Goal: Task Accomplishment & Management: Use online tool/utility

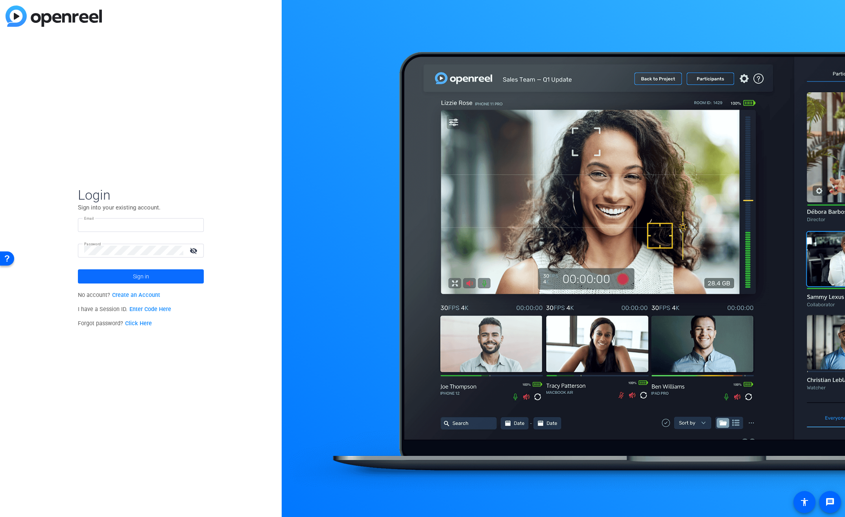
type input "[EMAIL_ADDRESS][PERSON_NAME][DOMAIN_NAME]"
click at [133, 280] on span "Sign in" at bounding box center [141, 276] width 16 height 20
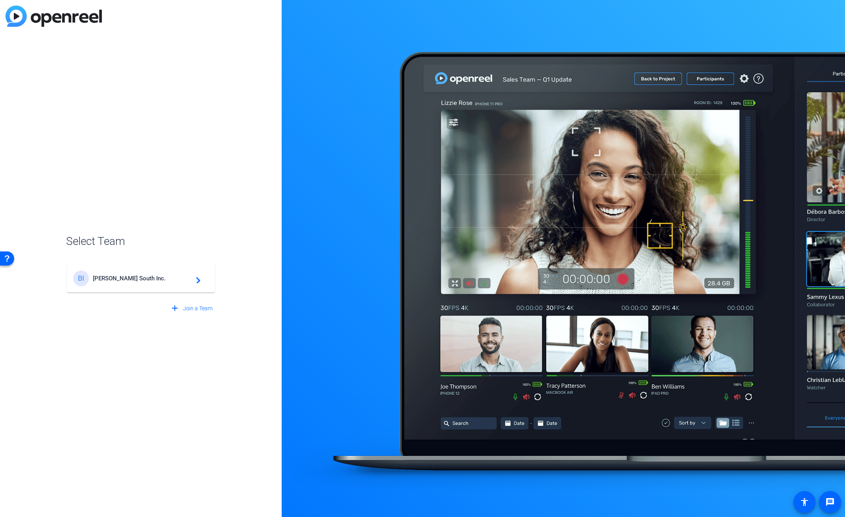
click at [133, 280] on span "Broadstreet South Inc." at bounding box center [142, 278] width 98 height 7
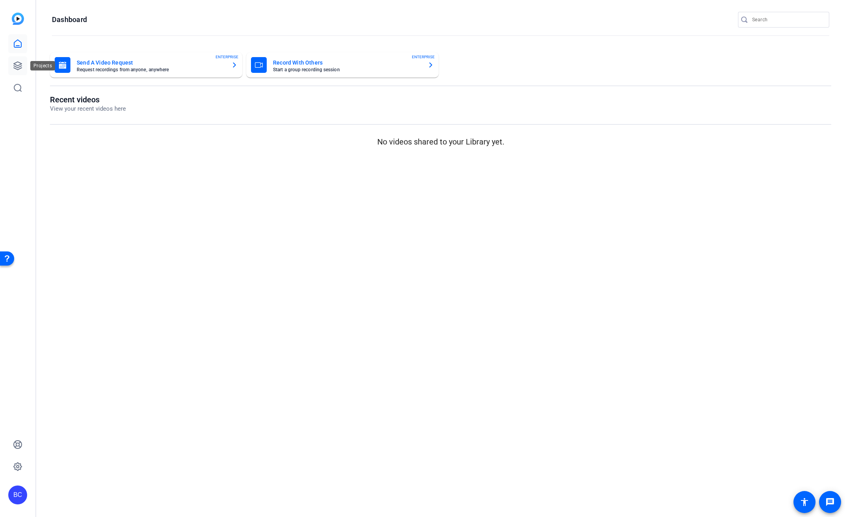
click at [23, 66] on link at bounding box center [17, 65] width 19 height 19
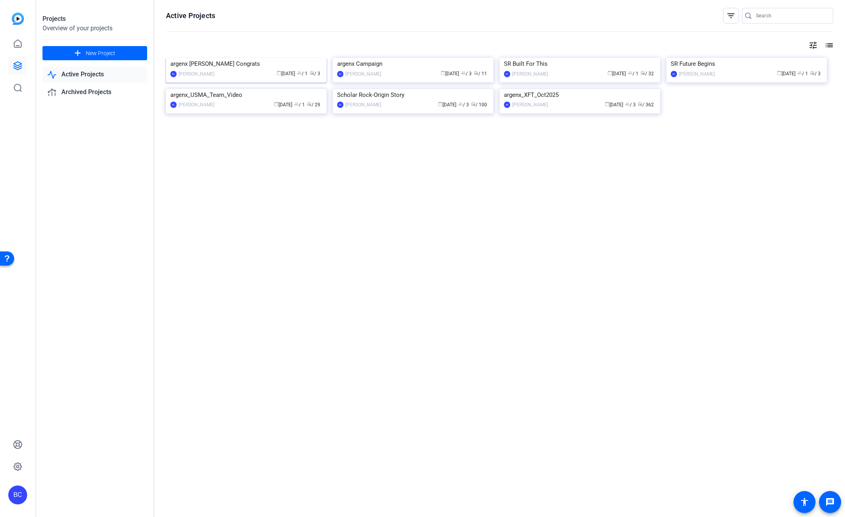
click at [275, 58] on img at bounding box center [246, 58] width 161 height 0
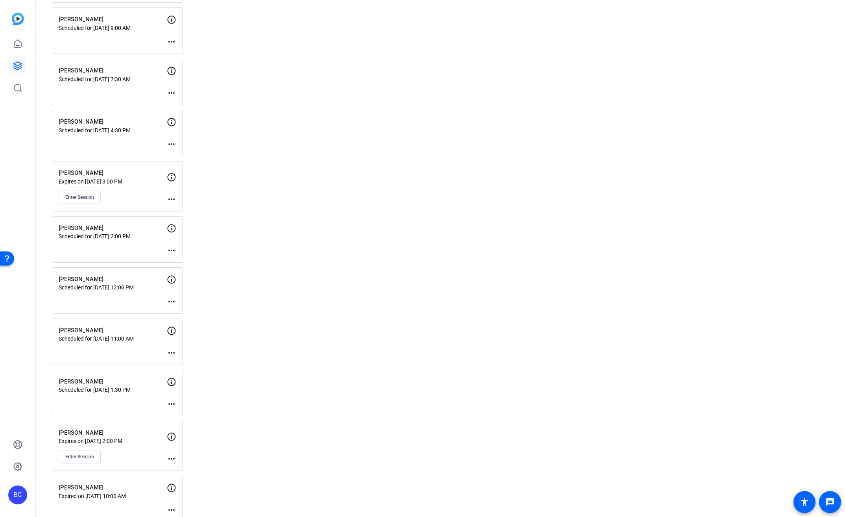
scroll to position [536, 0]
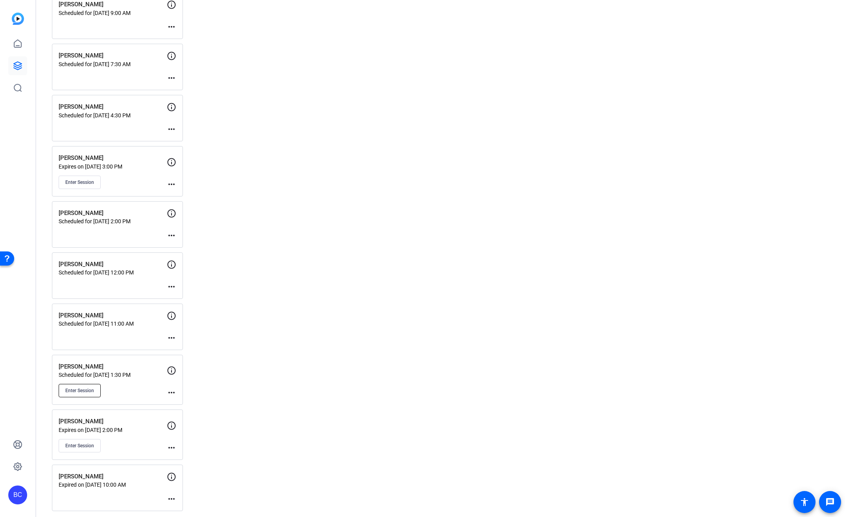
click at [88, 387] on span "Enter Session" at bounding box center [79, 390] width 29 height 6
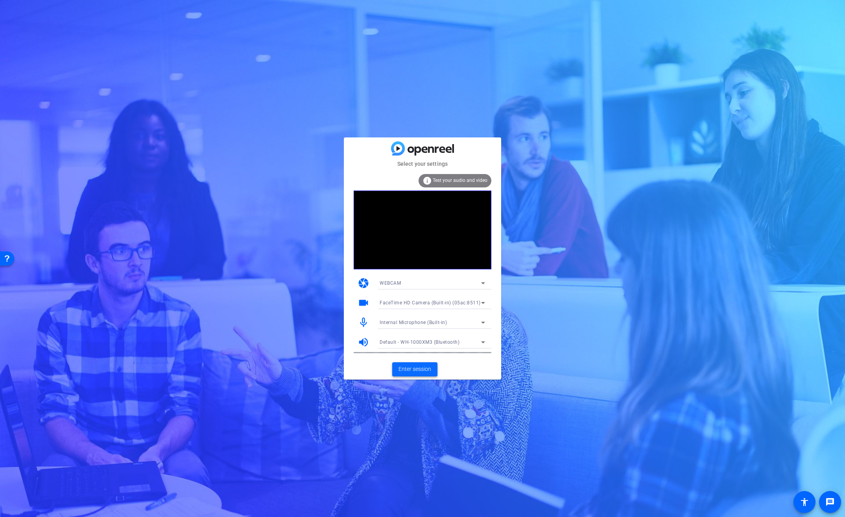
click at [429, 372] on span "Enter session" at bounding box center [415, 369] width 33 height 8
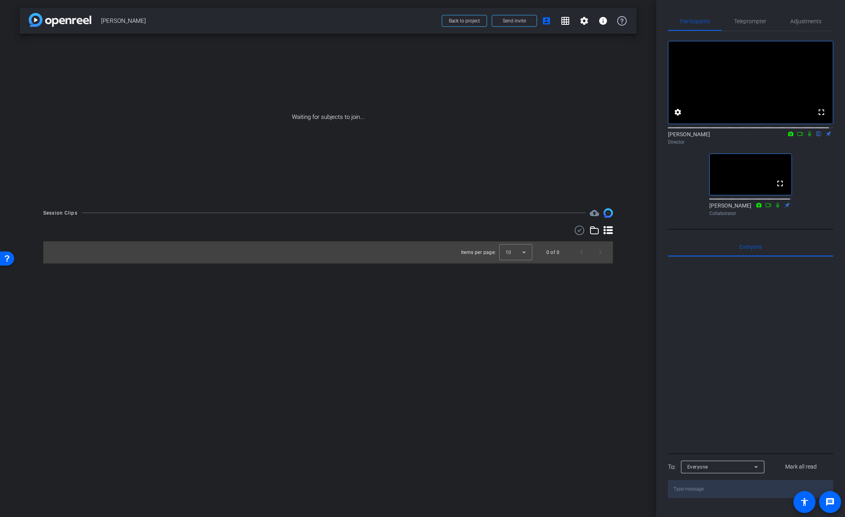
click at [806, 137] on icon at bounding box center [809, 134] width 6 height 6
click at [808, 137] on icon at bounding box center [810, 133] width 4 height 5
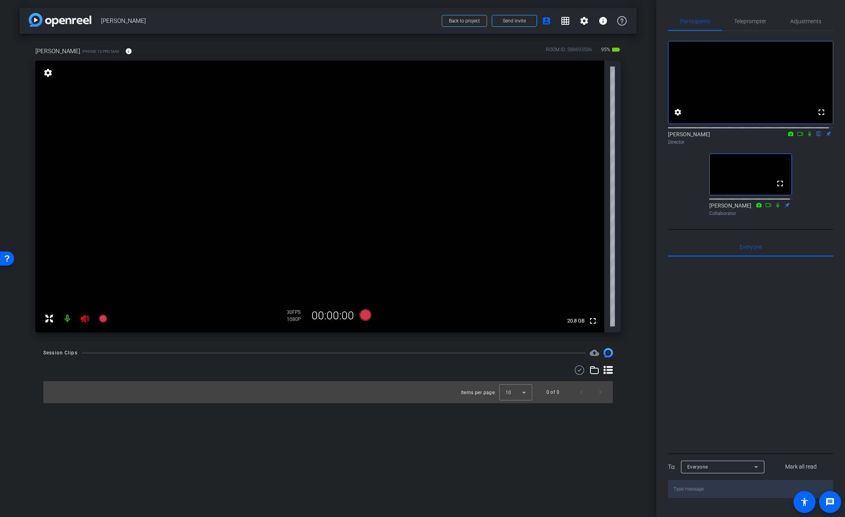
click at [87, 319] on icon at bounding box center [85, 318] width 8 height 8
click at [119, 50] on span at bounding box center [128, 51] width 19 height 19
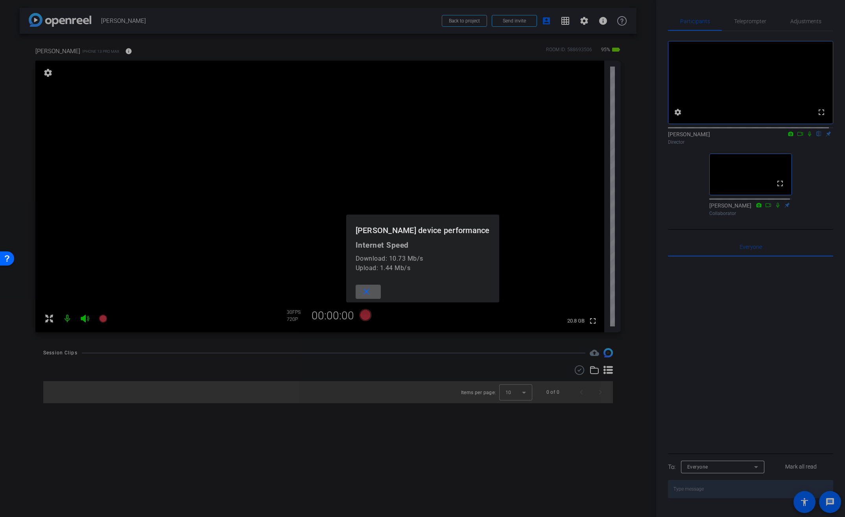
click at [119, 50] on div at bounding box center [422, 258] width 845 height 517
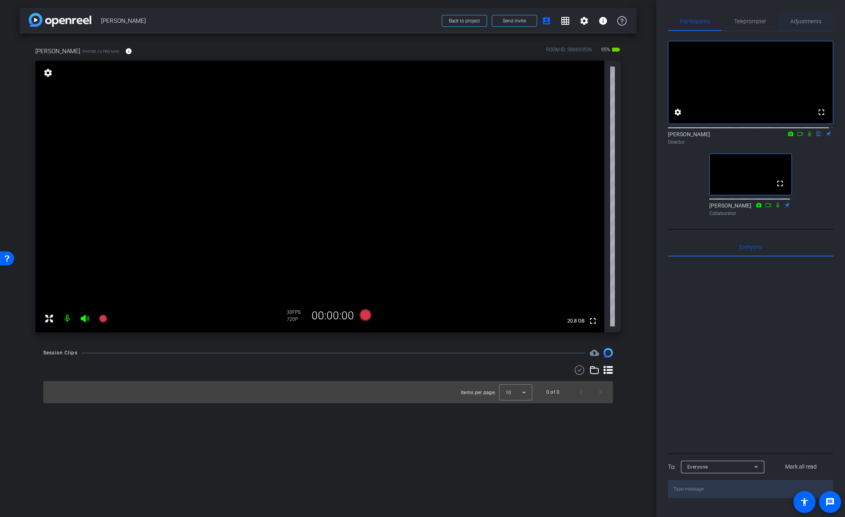
click at [801, 24] on span "Adjustments" at bounding box center [805, 21] width 31 height 6
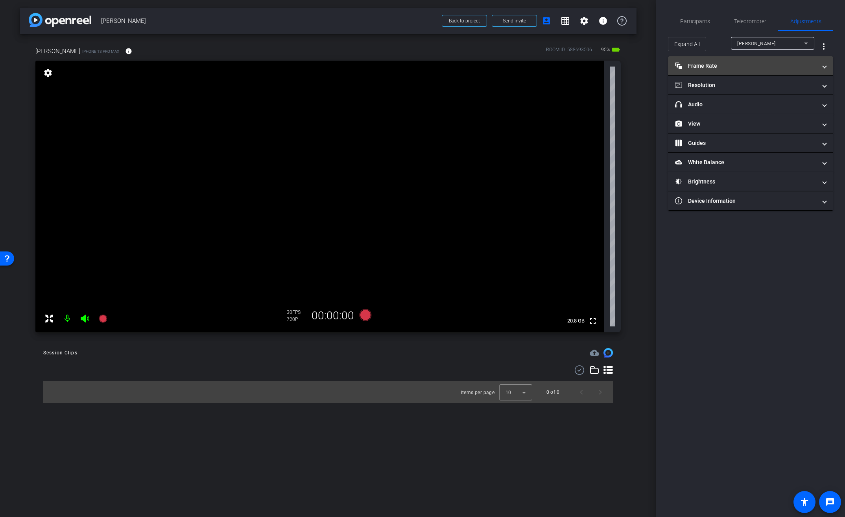
click at [705, 66] on mat-panel-title "Frame Rate Frame Rate" at bounding box center [746, 66] width 142 height 8
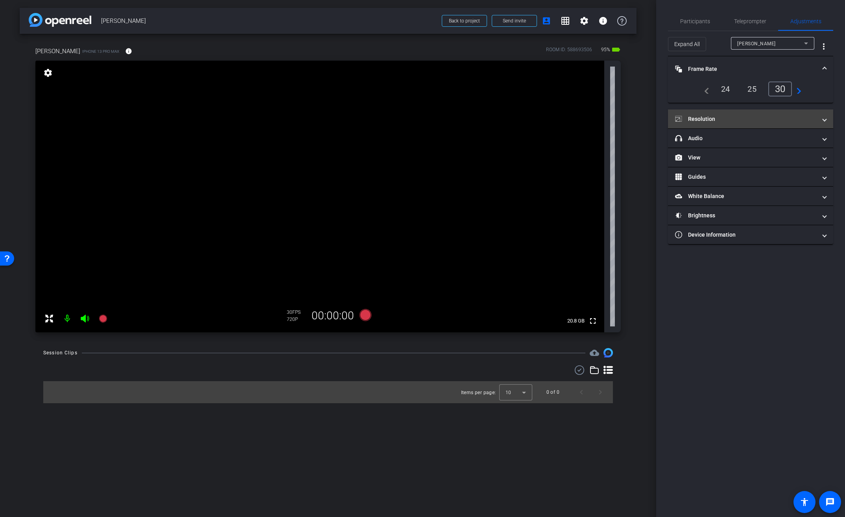
click at [746, 118] on mat-panel-title "Resolution" at bounding box center [746, 119] width 142 height 8
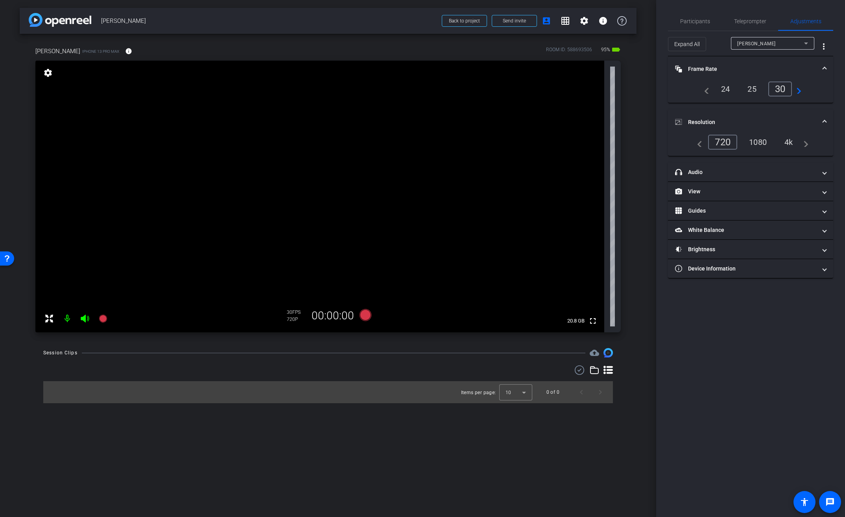
click at [788, 145] on div "4k" at bounding box center [789, 141] width 20 height 13
click at [705, 25] on span "Participants" at bounding box center [695, 21] width 30 height 19
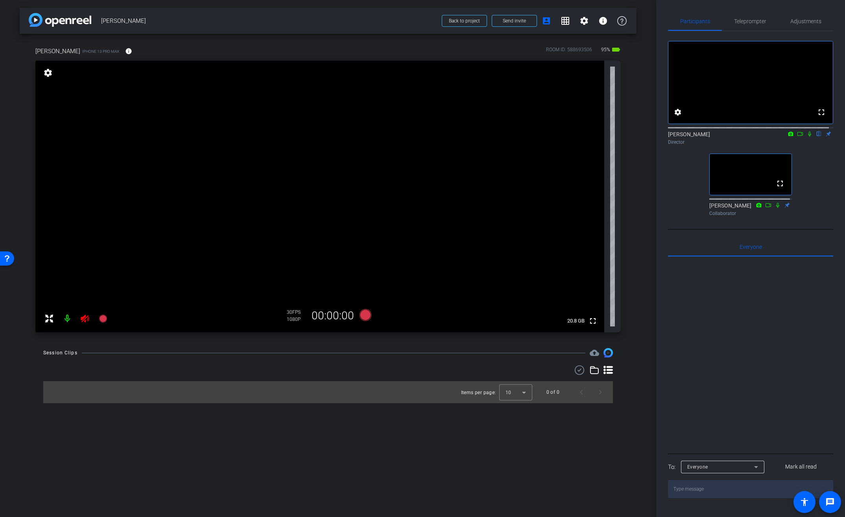
click at [86, 319] on icon at bounding box center [84, 318] width 9 height 9
click at [798, 20] on span "Adjustments" at bounding box center [805, 21] width 31 height 6
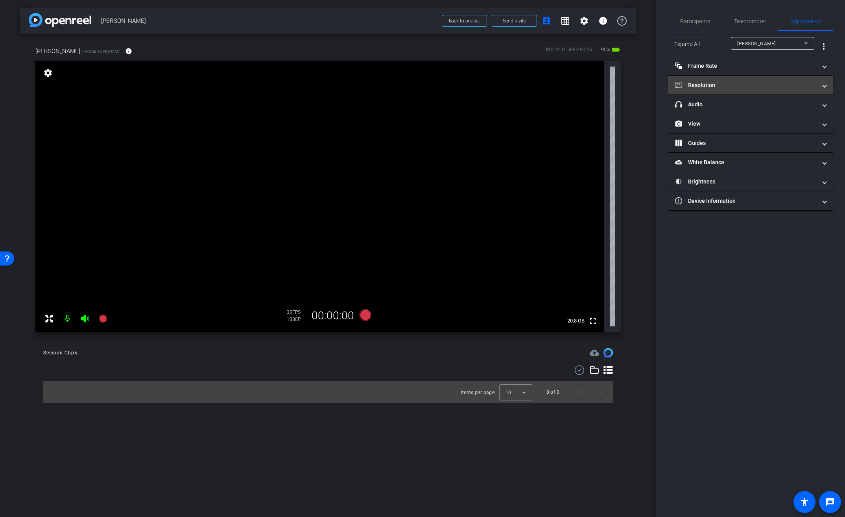
click at [734, 87] on mat-panel-title "Resolution" at bounding box center [746, 85] width 142 height 8
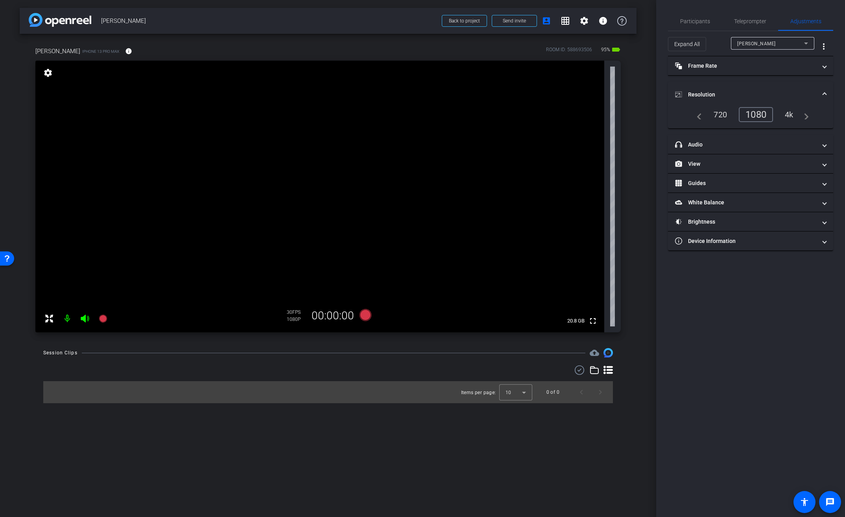
click at [798, 114] on div "4k" at bounding box center [789, 114] width 20 height 13
click at [723, 68] on mat-panel-title "Frame Rate Frame Rate" at bounding box center [746, 66] width 142 height 8
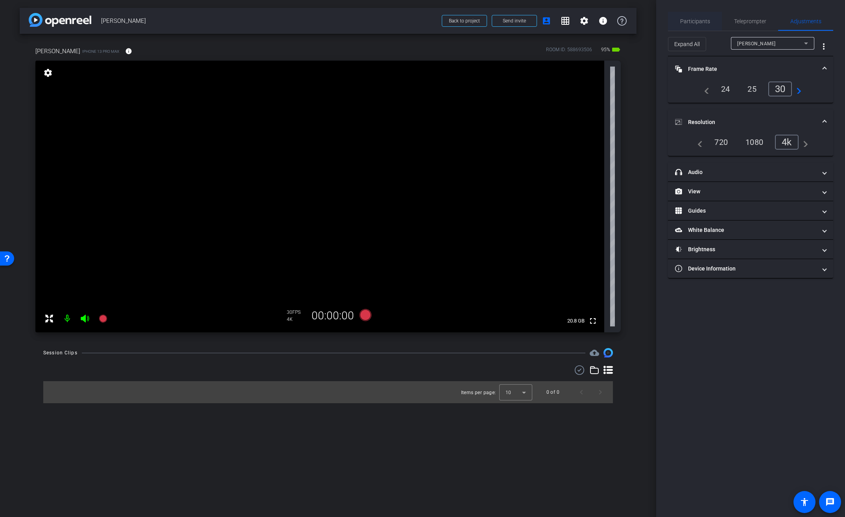
click at [705, 22] on span "Participants" at bounding box center [695, 21] width 30 height 6
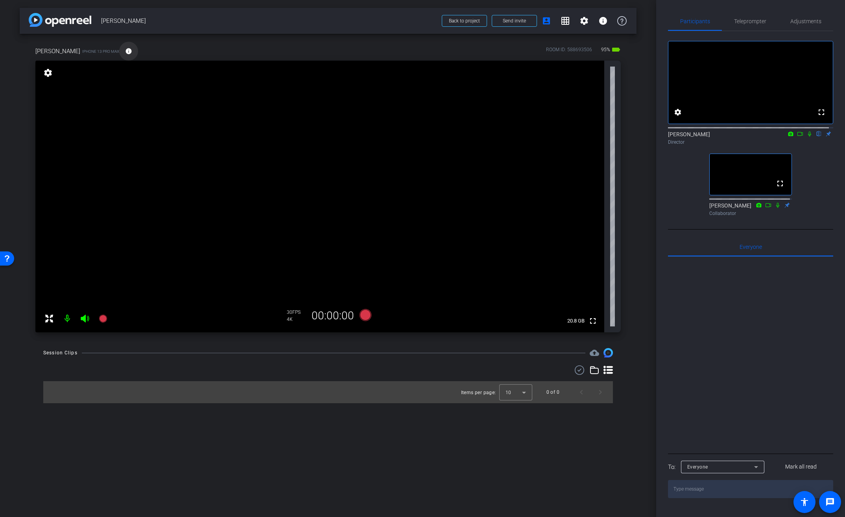
click at [125, 52] on mat-icon "info" at bounding box center [128, 51] width 7 height 7
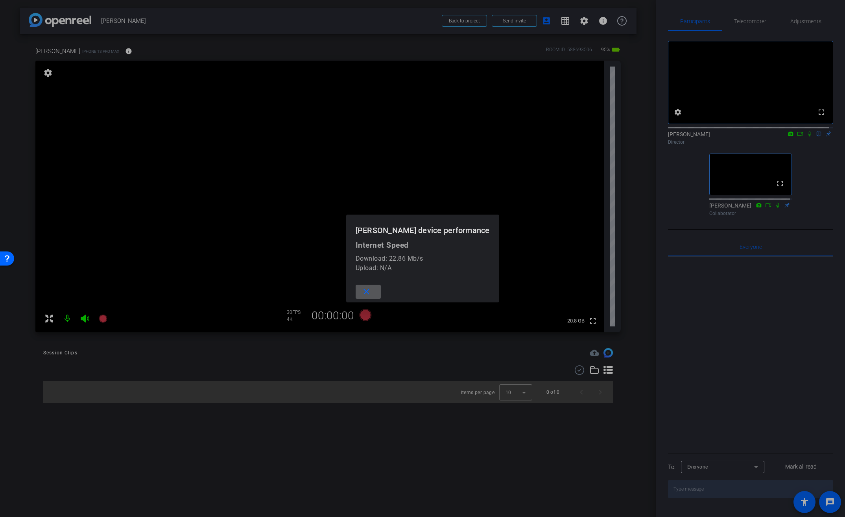
click at [371, 290] on mat-icon "close" at bounding box center [367, 292] width 10 height 10
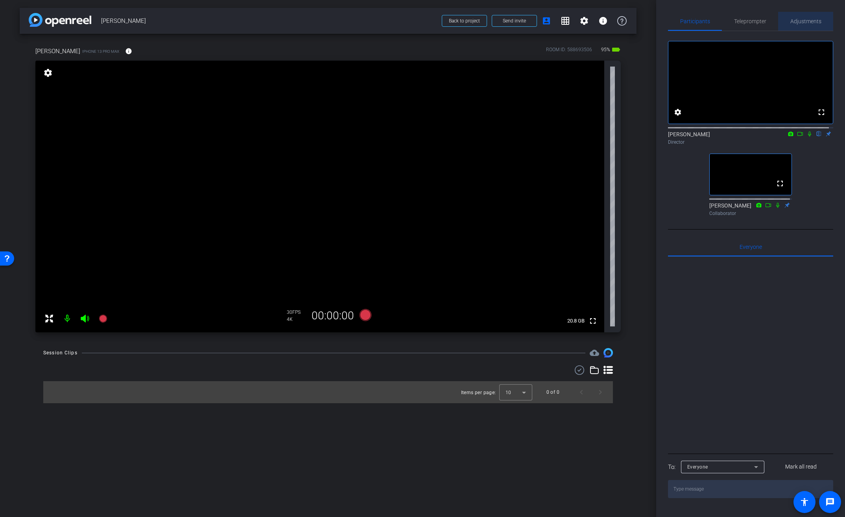
click at [814, 19] on span "Adjustments" at bounding box center [805, 21] width 31 height 6
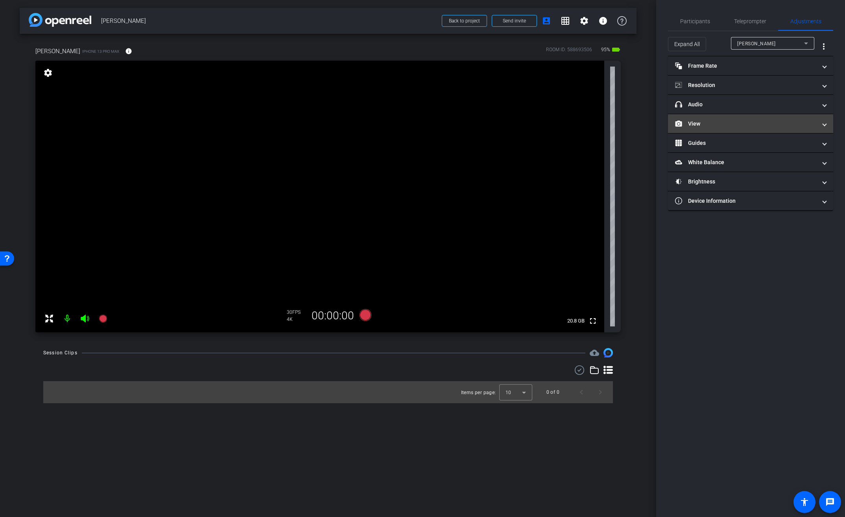
click at [691, 124] on mat-panel-title "View" at bounding box center [746, 124] width 142 height 8
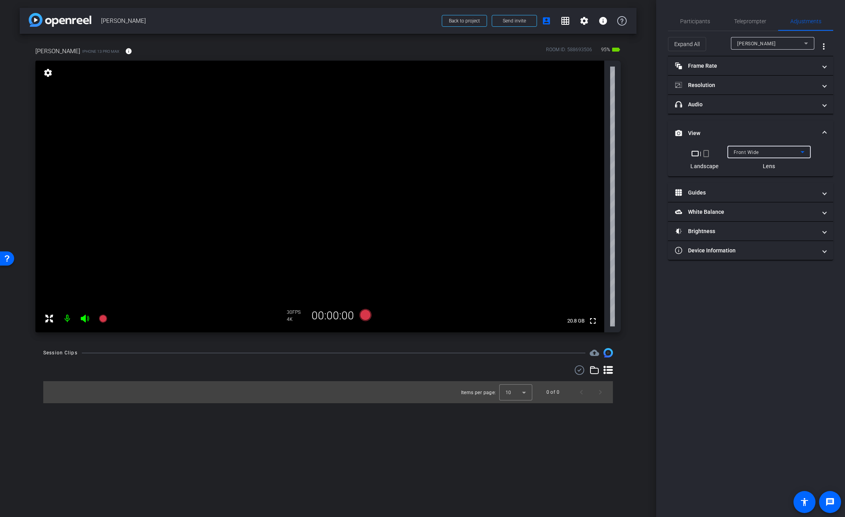
click at [740, 149] on span "Front Wide" at bounding box center [746, 152] width 25 height 6
click at [764, 168] on mat-option "Back Wide" at bounding box center [768, 167] width 83 height 13
click at [695, 18] on span "Participants" at bounding box center [695, 21] width 30 height 6
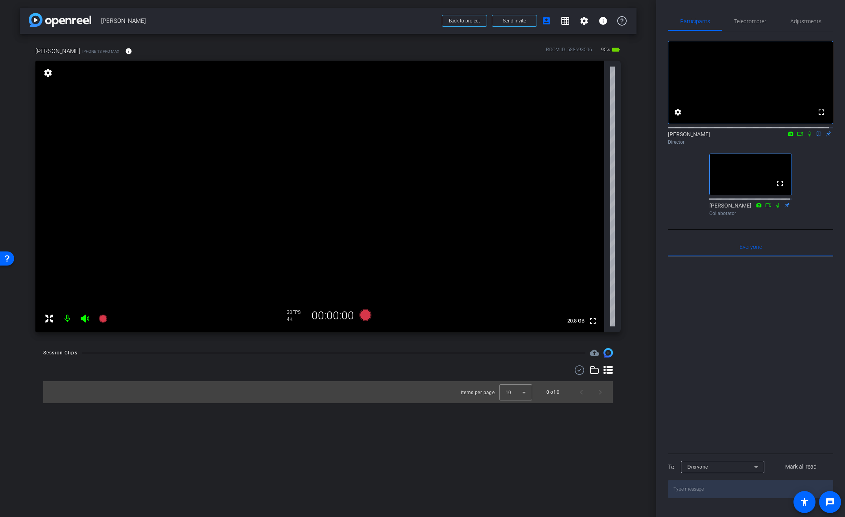
click at [797, 137] on icon at bounding box center [800, 134] width 6 height 6
click at [339, 126] on video at bounding box center [319, 196] width 569 height 271
click at [343, 133] on video at bounding box center [319, 196] width 569 height 271
click at [816, 137] on icon at bounding box center [819, 134] width 6 height 6
click at [354, 171] on video at bounding box center [319, 196] width 569 height 271
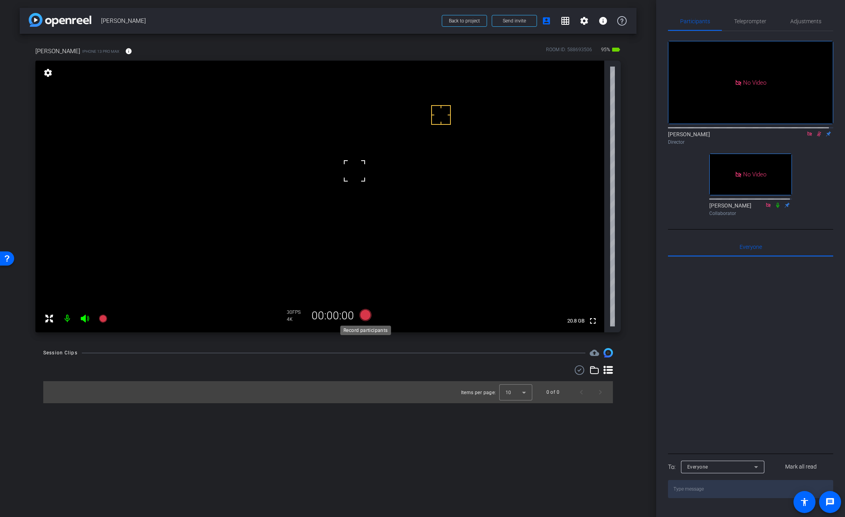
click at [363, 313] on icon at bounding box center [366, 315] width 12 height 12
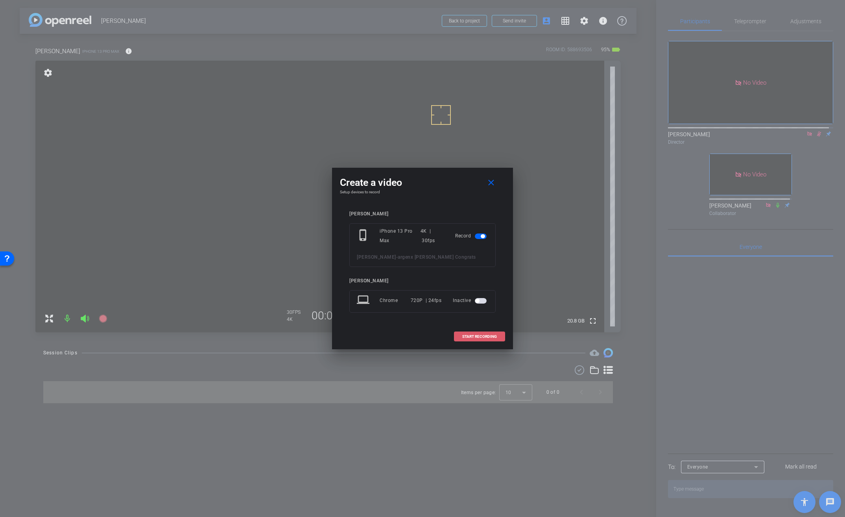
click at [471, 334] on span "START RECORDING" at bounding box center [479, 336] width 35 height 4
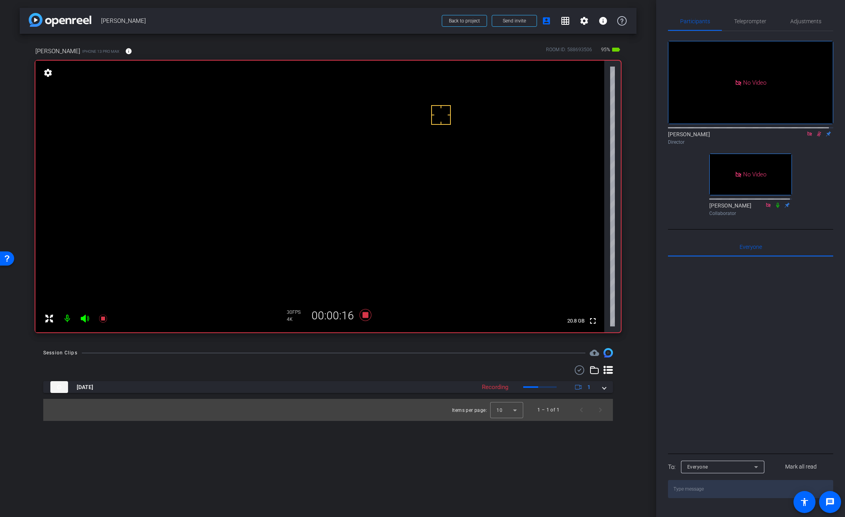
click at [359, 148] on video at bounding box center [319, 196] width 569 height 271
click at [366, 309] on icon at bounding box center [365, 315] width 19 height 14
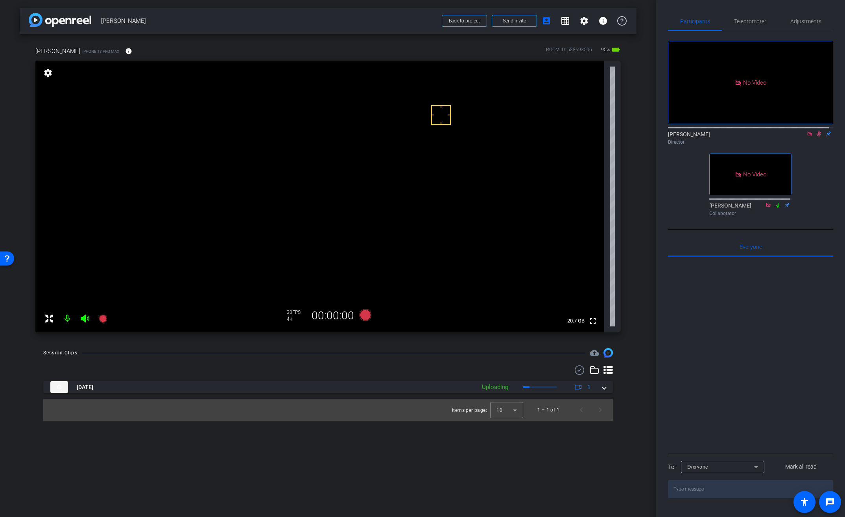
click at [398, 187] on video at bounding box center [319, 196] width 569 height 271
click at [361, 130] on video at bounding box center [319, 196] width 569 height 271
click at [819, 137] on mat-icon at bounding box center [818, 133] width 9 height 7
click at [816, 137] on icon at bounding box center [819, 134] width 6 height 6
click at [353, 155] on video at bounding box center [319, 196] width 569 height 271
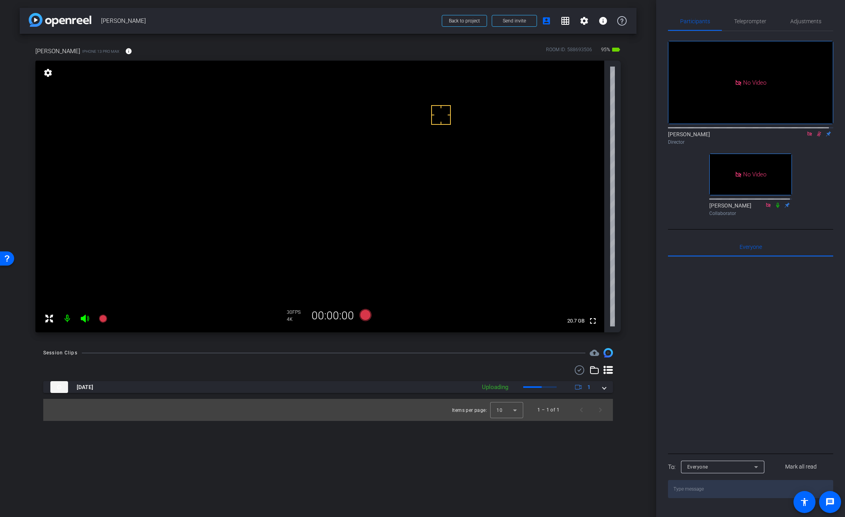
click at [384, 156] on video at bounding box center [319, 196] width 569 height 271
click at [376, 161] on video at bounding box center [319, 196] width 569 height 271
click at [365, 317] on icon at bounding box center [366, 315] width 12 height 12
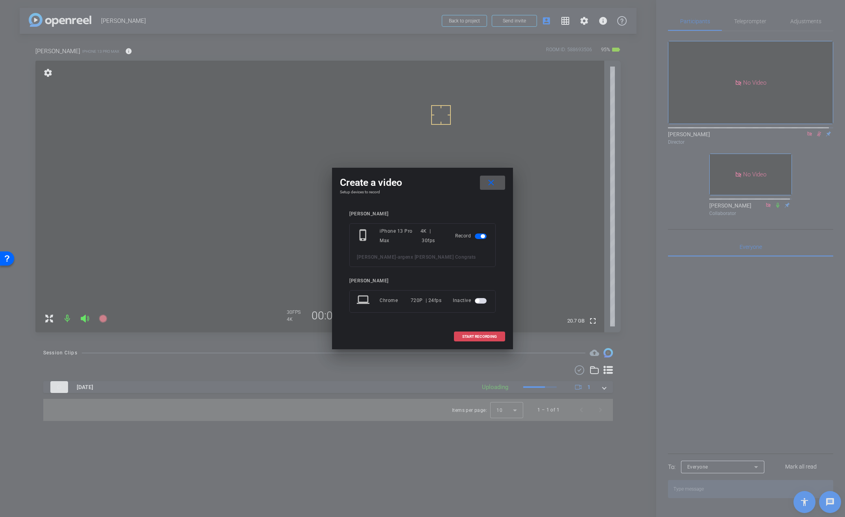
click at [464, 334] on button "START RECORDING" at bounding box center [479, 336] width 51 height 10
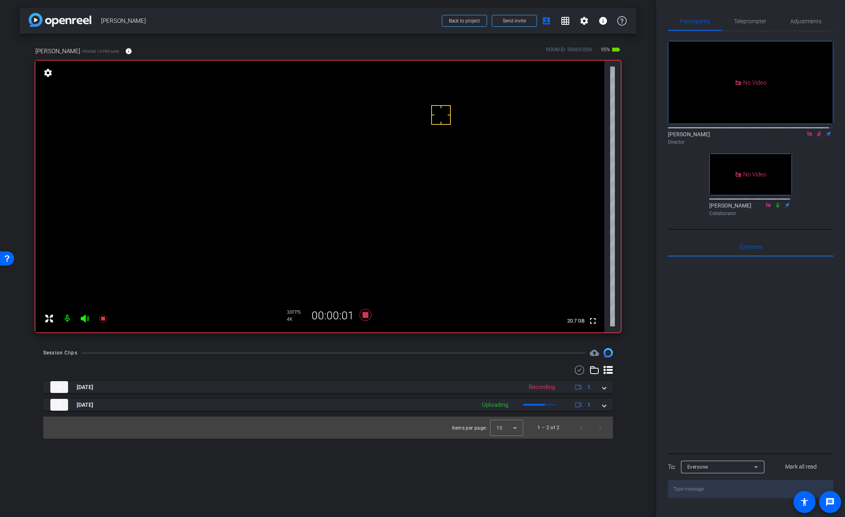
click at [377, 162] on video at bounding box center [319, 196] width 569 height 271
click at [379, 153] on video at bounding box center [319, 196] width 569 height 271
click at [369, 156] on video at bounding box center [319, 196] width 569 height 271
click at [125, 52] on mat-icon "info" at bounding box center [128, 51] width 7 height 7
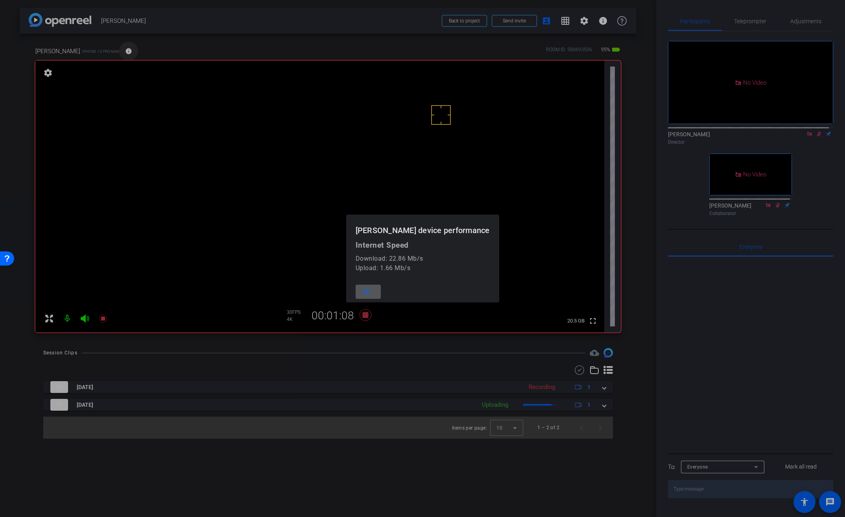
click at [124, 52] on div at bounding box center [422, 258] width 845 height 517
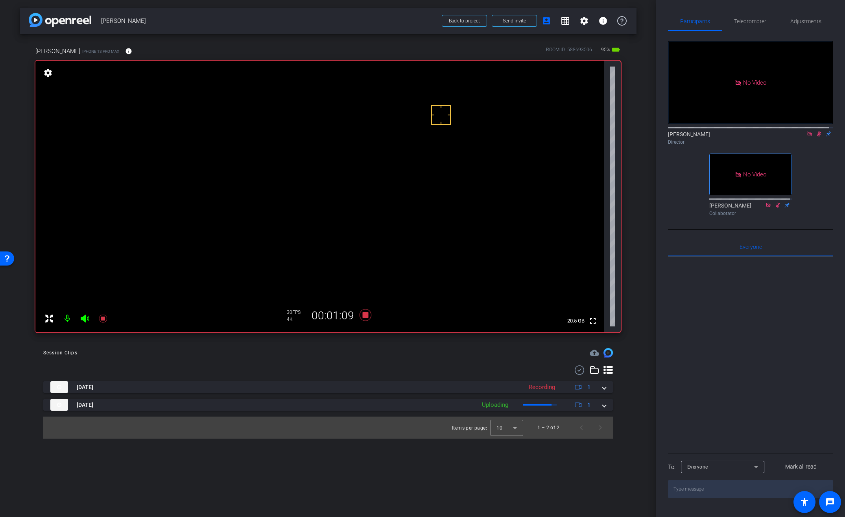
click at [371, 166] on video at bounding box center [319, 196] width 569 height 271
click at [369, 161] on video at bounding box center [319, 196] width 569 height 271
click at [390, 347] on div "arrow_back [PERSON_NAME] Back to project Send invite account_box grid_on settin…" at bounding box center [328, 258] width 656 height 517
click at [365, 315] on icon at bounding box center [366, 315] width 12 height 12
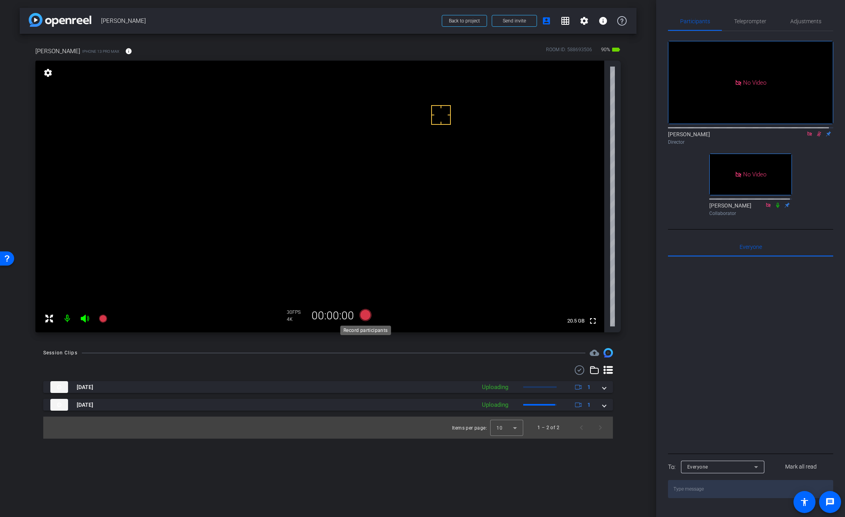
click at [365, 315] on icon at bounding box center [366, 315] width 12 height 12
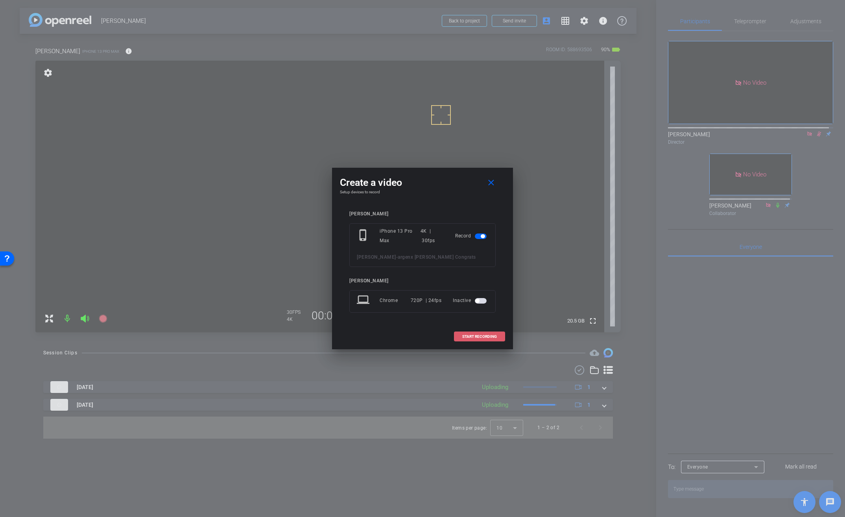
click at [473, 335] on span "START RECORDING" at bounding box center [479, 336] width 35 height 4
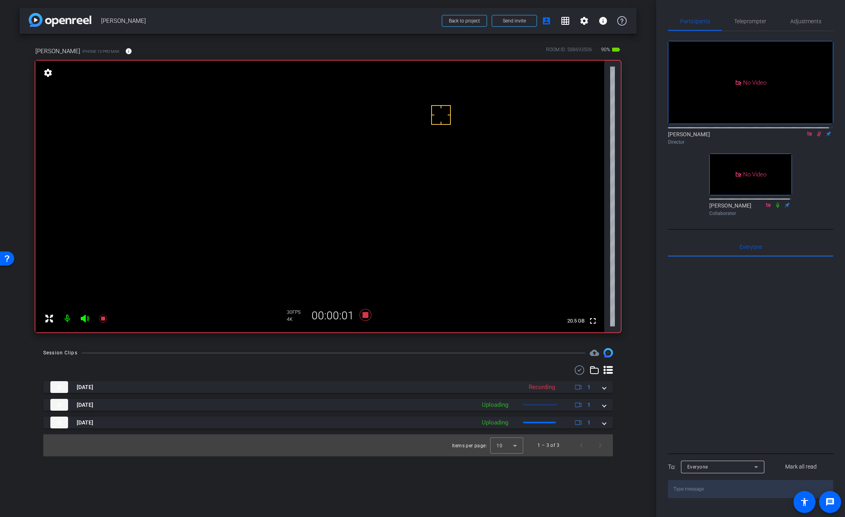
click at [371, 163] on video at bounding box center [319, 196] width 569 height 271
click at [367, 161] on video at bounding box center [319, 196] width 569 height 271
click at [369, 130] on video at bounding box center [319, 196] width 569 height 271
click at [375, 161] on video at bounding box center [319, 196] width 569 height 271
click at [363, 152] on video at bounding box center [319, 196] width 569 height 271
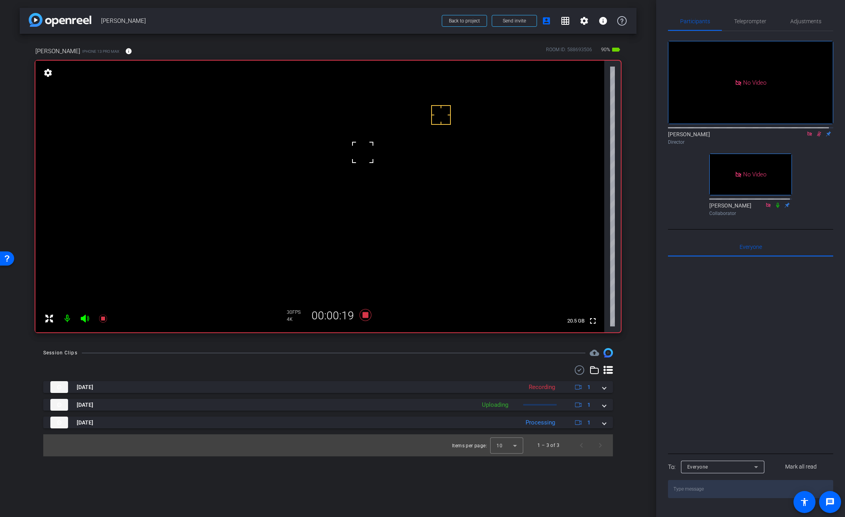
click at [364, 150] on div at bounding box center [363, 152] width 20 height 20
click at [366, 145] on div at bounding box center [363, 152] width 20 height 20
click at [371, 127] on video at bounding box center [319, 196] width 569 height 271
click at [367, 314] on icon at bounding box center [366, 315] width 12 height 12
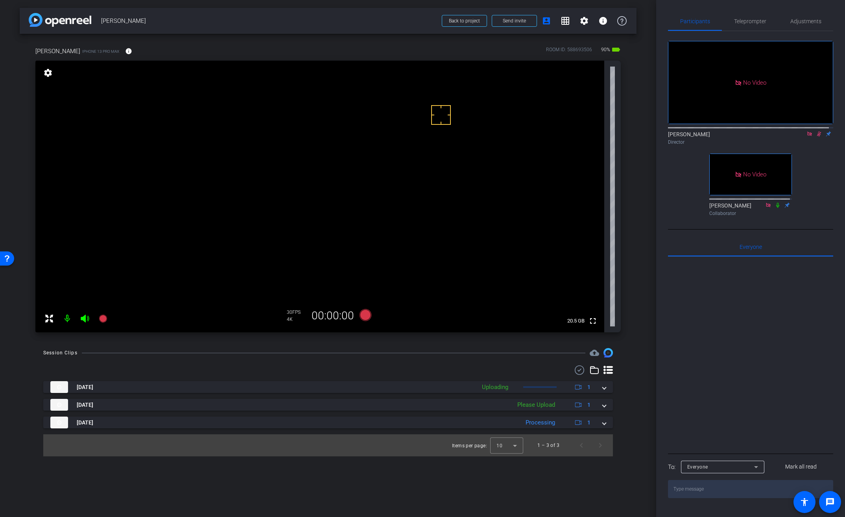
click at [817, 137] on icon at bounding box center [819, 133] width 4 height 5
click at [581, 370] on icon at bounding box center [580, 369] width 12 height 9
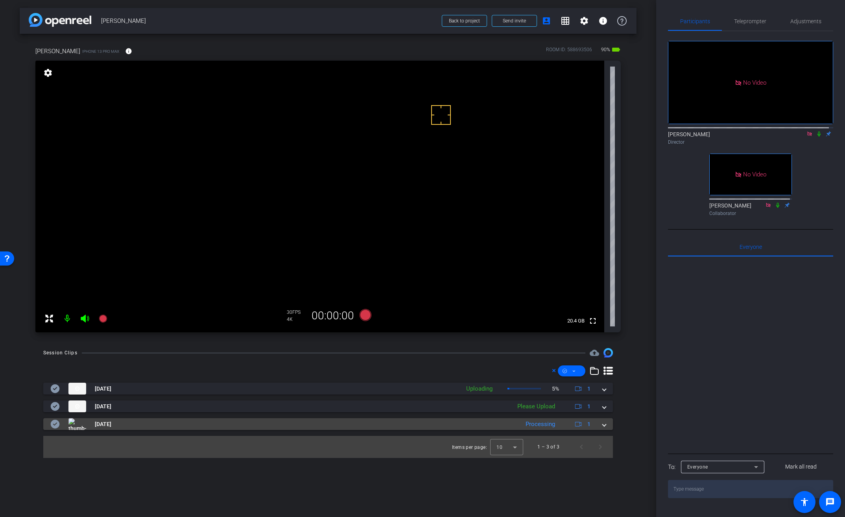
click at [603, 428] on mat-expansion-panel-header "[DATE] Processing 1" at bounding box center [328, 424] width 570 height 12
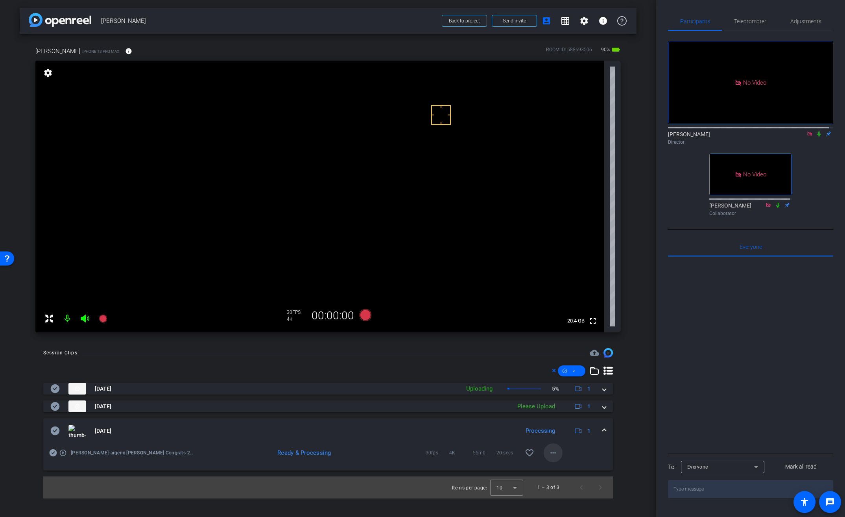
click at [551, 453] on mat-icon "more_horiz" at bounding box center [552, 452] width 9 height 9
click at [568, 376] on span "Download Original" at bounding box center [573, 377] width 47 height 9
click at [805, 20] on span "Adjustments" at bounding box center [805, 21] width 31 height 6
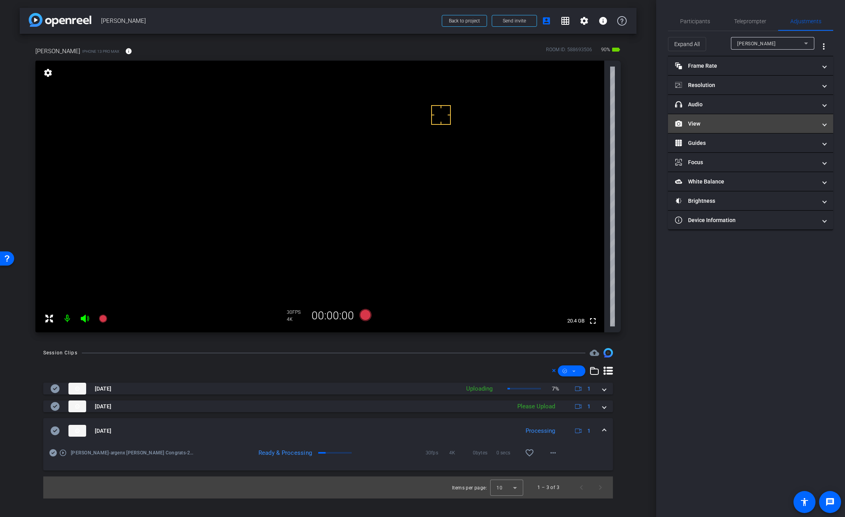
click at [690, 123] on mat-panel-title "View" at bounding box center [746, 124] width 142 height 8
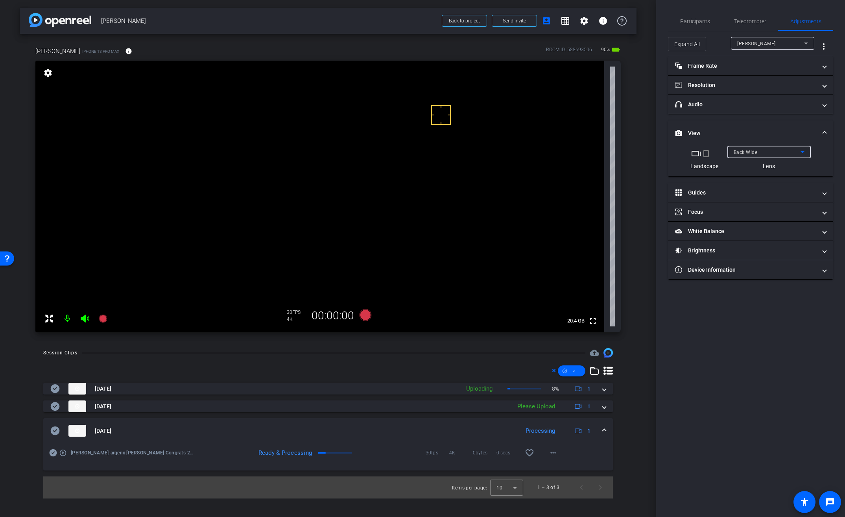
click at [734, 152] on span "Back Wide" at bounding box center [746, 152] width 24 height 6
click at [694, 23] on span "Participants" at bounding box center [695, 21] width 30 height 6
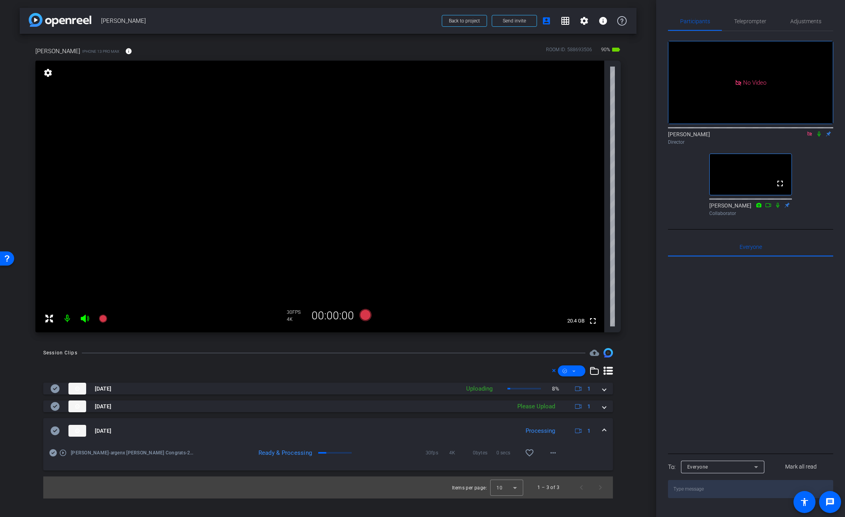
click at [806, 131] on icon at bounding box center [809, 134] width 6 height 6
click at [603, 428] on span at bounding box center [604, 430] width 3 height 8
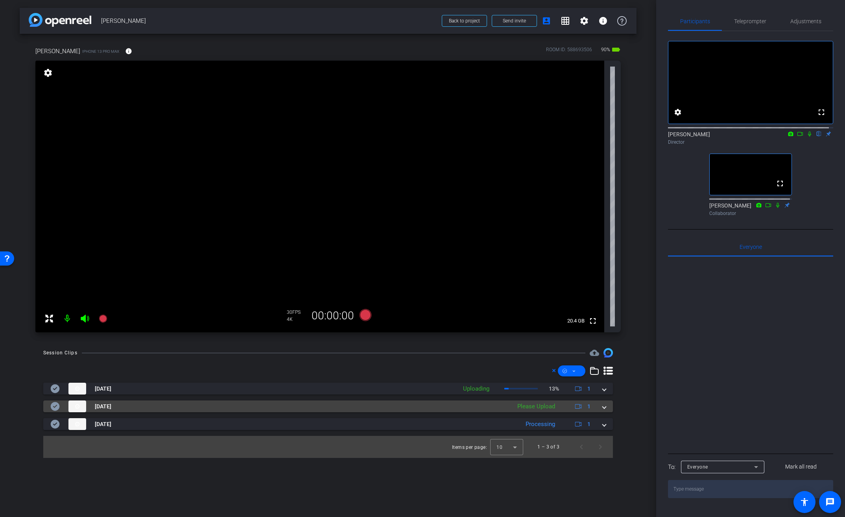
click at [605, 408] on span at bounding box center [604, 406] width 3 height 8
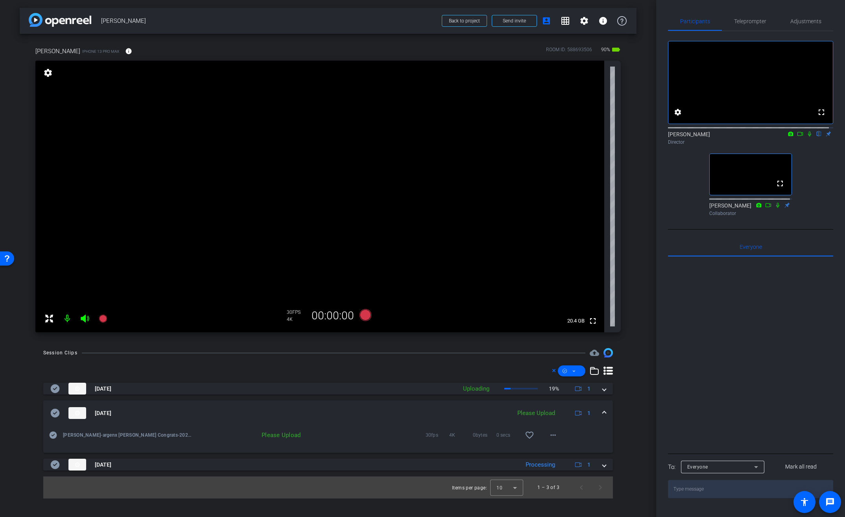
click at [67, 319] on mat-icon at bounding box center [67, 318] width 16 height 16
click at [69, 320] on mat-icon at bounding box center [67, 318] width 16 height 16
click at [68, 320] on mat-icon at bounding box center [67, 318] width 16 height 16
click at [604, 412] on span at bounding box center [604, 413] width 3 height 8
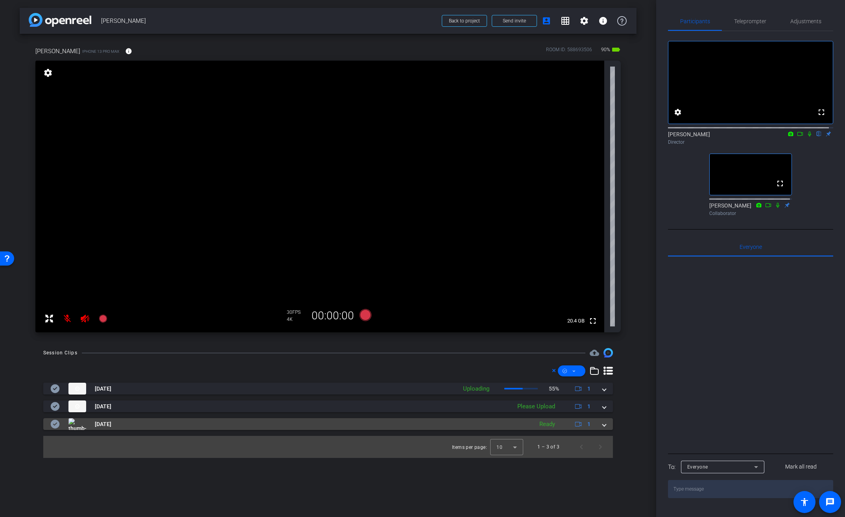
click at [605, 425] on span at bounding box center [604, 424] width 3 height 8
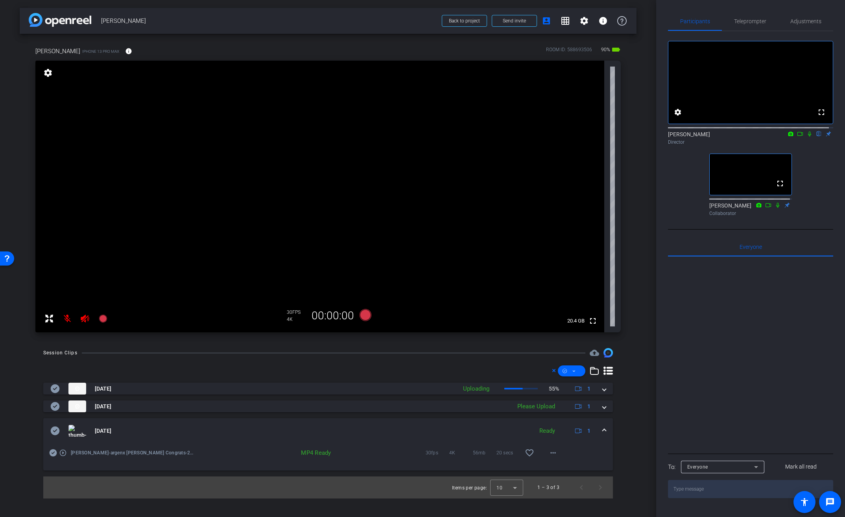
click at [55, 428] on icon at bounding box center [55, 430] width 9 height 9
click at [605, 428] on span at bounding box center [604, 430] width 3 height 8
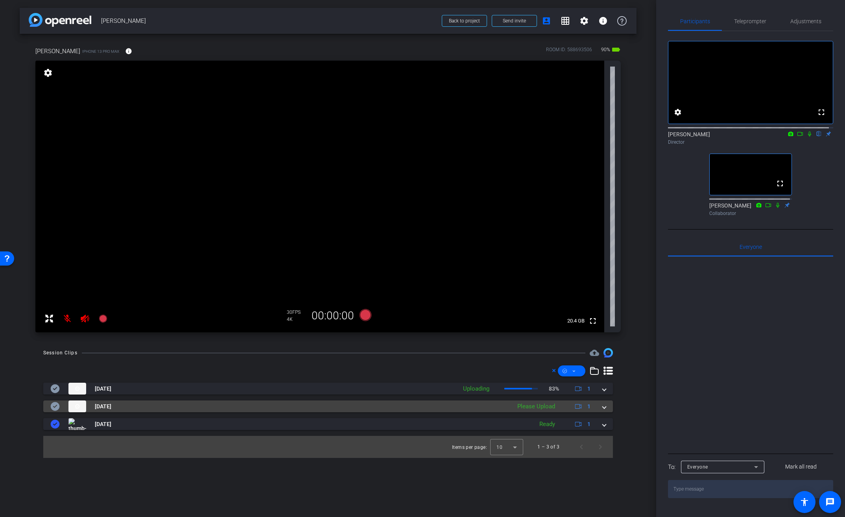
click at [607, 406] on mat-expansion-panel-header "[DATE] Please Upload 1" at bounding box center [328, 406] width 570 height 12
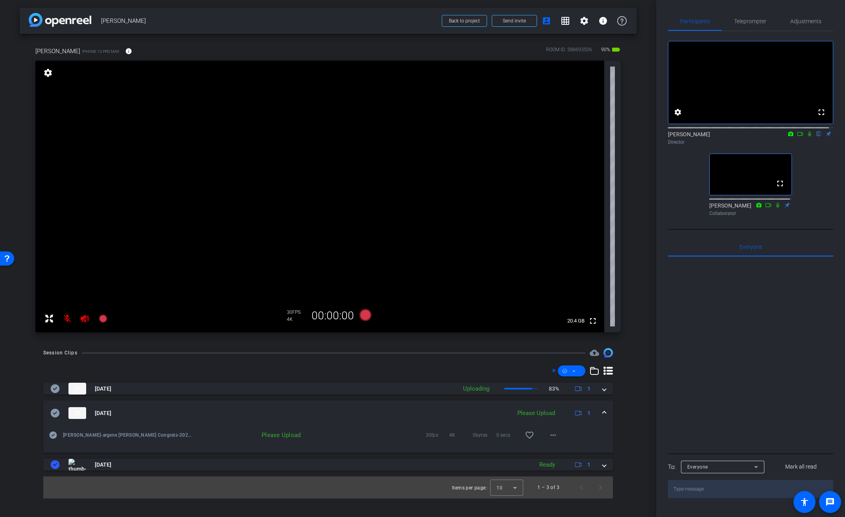
click at [606, 406] on mat-expansion-panel-header "[DATE] Please Upload 1" at bounding box center [328, 412] width 570 height 25
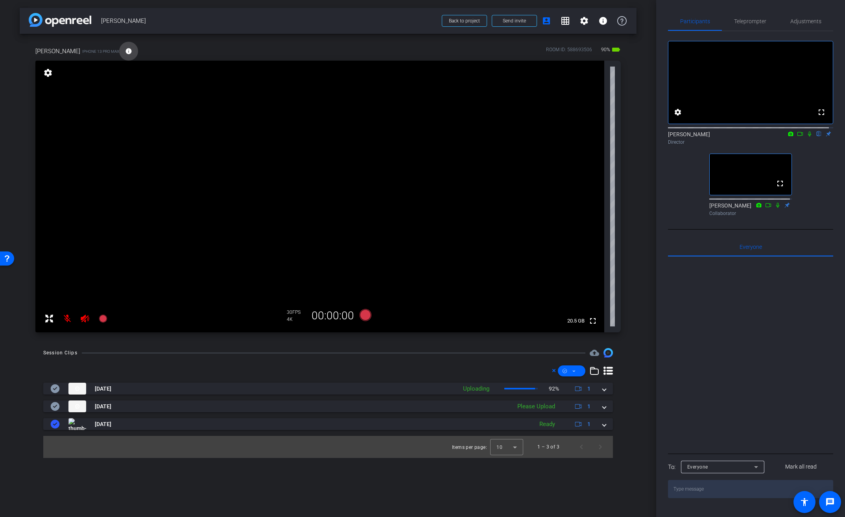
click at [126, 48] on mat-icon "info" at bounding box center [128, 51] width 7 height 7
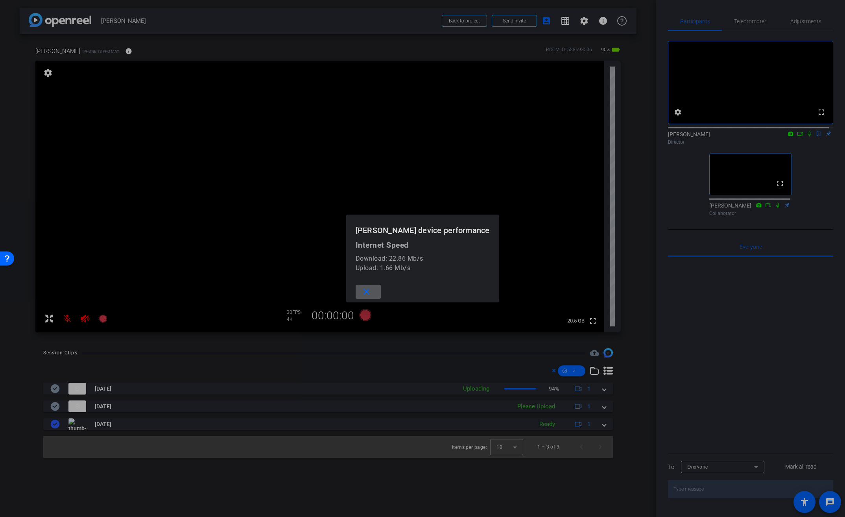
click at [371, 291] on mat-icon "close" at bounding box center [367, 292] width 10 height 10
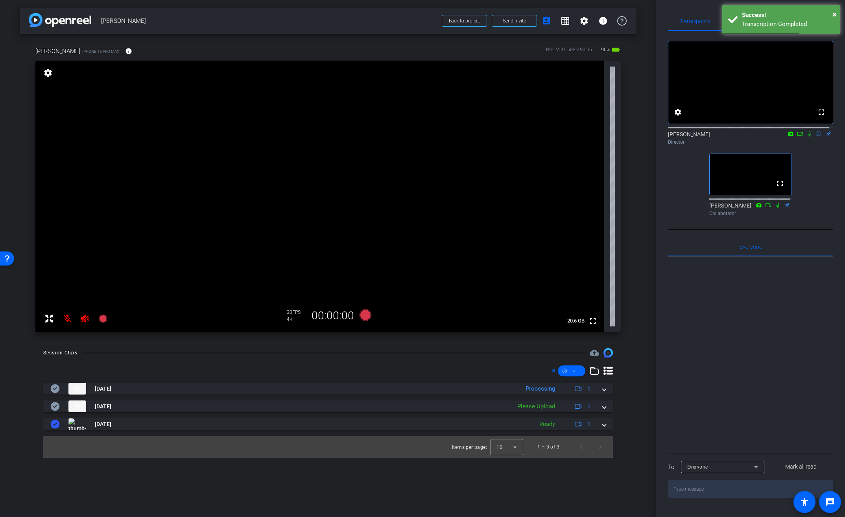
click at [619, 391] on div "Session Clips cloud_upload [DATE] Processing 1 [DATE] Please Upload 1 [PERSON_N…" at bounding box center [328, 403] width 617 height 110
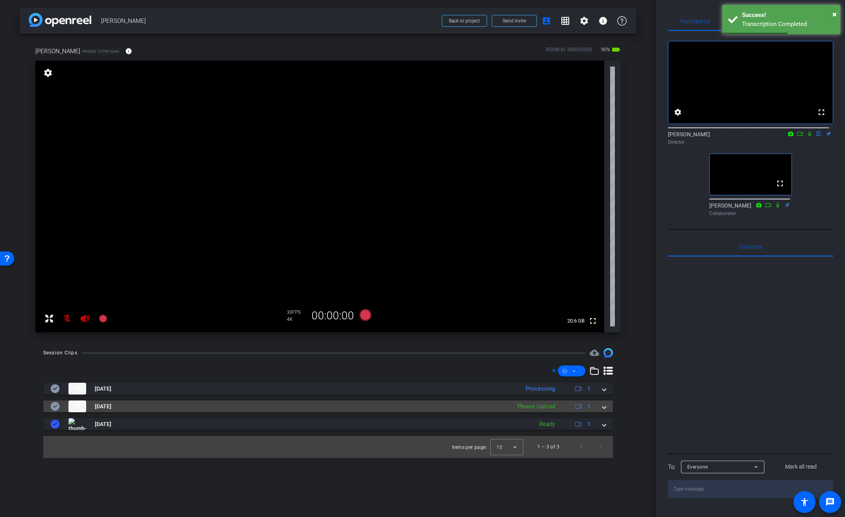
click at [605, 407] on span at bounding box center [604, 406] width 3 height 8
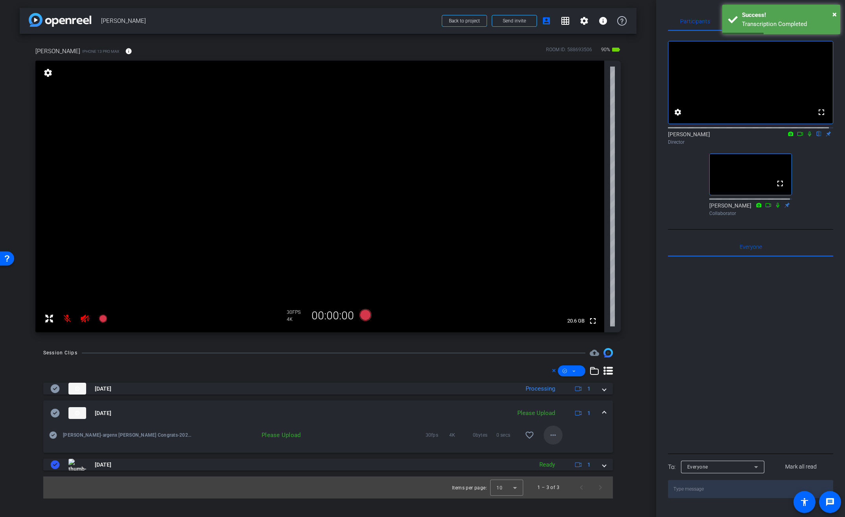
click at [557, 433] on mat-icon "more_horiz" at bounding box center [552, 434] width 9 height 9
click at [561, 449] on span "Upload" at bounding box center [565, 451] width 31 height 9
click at [605, 410] on span at bounding box center [604, 413] width 3 height 8
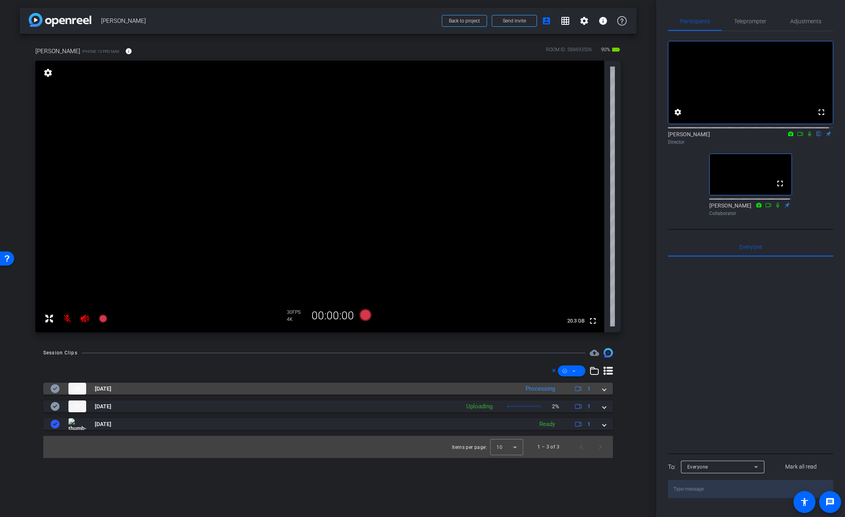
click at [606, 391] on mat-expansion-panel-header "[DATE] Processing 1" at bounding box center [328, 388] width 570 height 12
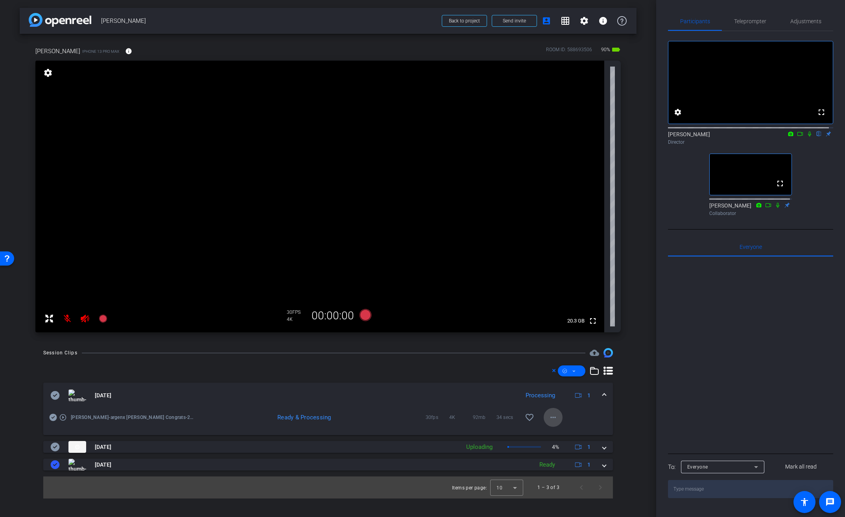
click at [557, 418] on mat-icon "more_horiz" at bounding box center [552, 416] width 9 height 9
click at [558, 433] on span "Download Original" at bounding box center [573, 433] width 47 height 9
click at [55, 416] on icon at bounding box center [53, 416] width 7 height 7
click at [604, 391] on span at bounding box center [604, 395] width 3 height 8
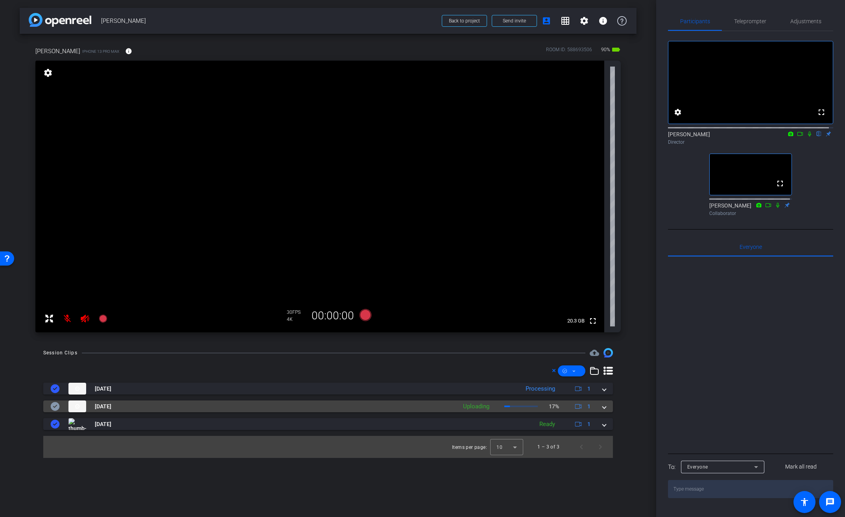
click at [605, 406] on span at bounding box center [604, 406] width 3 height 8
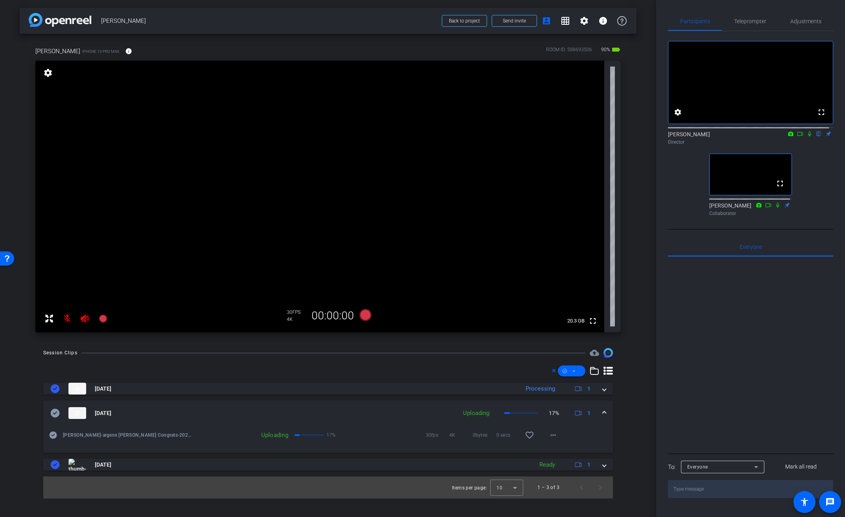
click at [605, 408] on mat-expansion-panel-header "[DATE] Uploading 17% 1" at bounding box center [328, 412] width 570 height 25
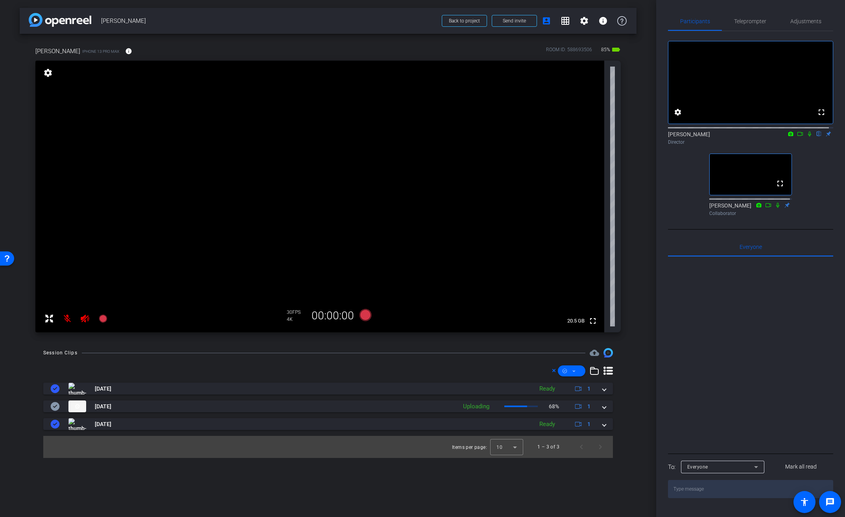
click at [68, 319] on mat-icon at bounding box center [67, 318] width 16 height 16
click at [83, 320] on icon at bounding box center [84, 318] width 9 height 9
click at [807, 137] on icon at bounding box center [809, 134] width 6 height 6
click at [813, 148] on div "[PERSON_NAME] flip Director" at bounding box center [750, 136] width 165 height 24
click at [806, 137] on icon at bounding box center [809, 134] width 6 height 6
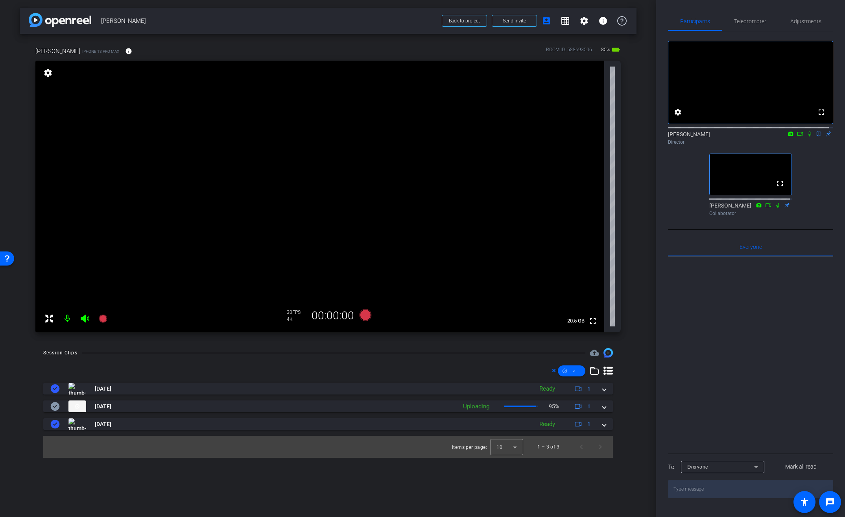
click at [814, 229] on div "fullscreen settings [PERSON_NAME] flip Director fullscreen [PERSON_NAME] Collab…" at bounding box center [750, 130] width 165 height 198
click at [806, 137] on icon at bounding box center [809, 134] width 6 height 6
click at [810, 210] on div "fullscreen settings [PERSON_NAME] flip Director fullscreen [PERSON_NAME] Collab…" at bounding box center [750, 125] width 165 height 188
click at [806, 137] on mat-icon at bounding box center [809, 133] width 9 height 7
click at [125, 53] on mat-icon "info" at bounding box center [128, 51] width 7 height 7
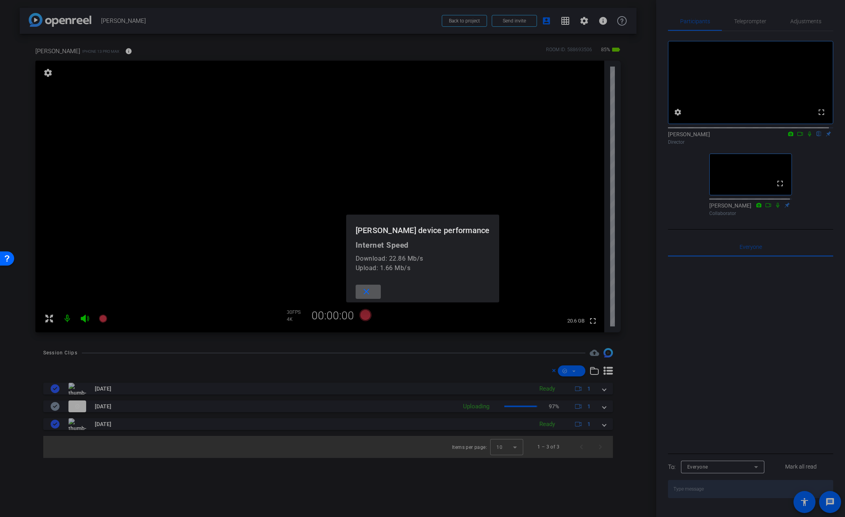
click at [126, 53] on div at bounding box center [422, 258] width 845 height 517
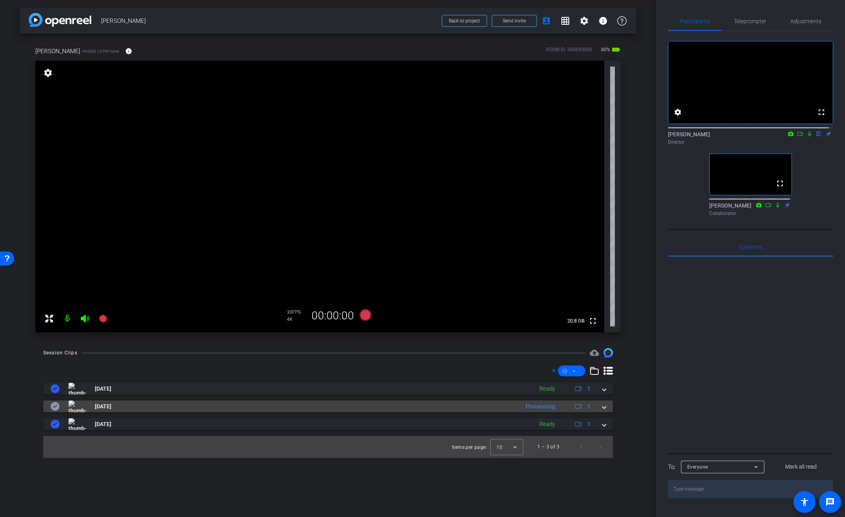
click at [601, 405] on div "[DATE] Processing 1" at bounding box center [326, 406] width 552 height 12
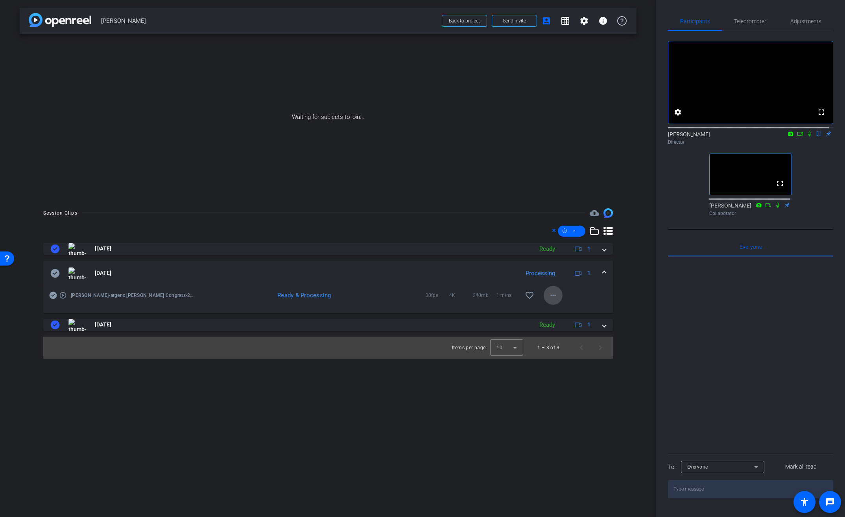
click at [555, 297] on mat-icon "more_horiz" at bounding box center [552, 294] width 9 height 9
click at [567, 306] on div "Download Original Share Original Extract Audio Show Transcript Download Transcr…" at bounding box center [574, 340] width 60 height 73
click at [554, 294] on mat-icon "more_horiz" at bounding box center [552, 294] width 9 height 9
click at [562, 309] on span "Download Original" at bounding box center [573, 311] width 47 height 9
click at [58, 271] on icon at bounding box center [55, 273] width 9 height 9
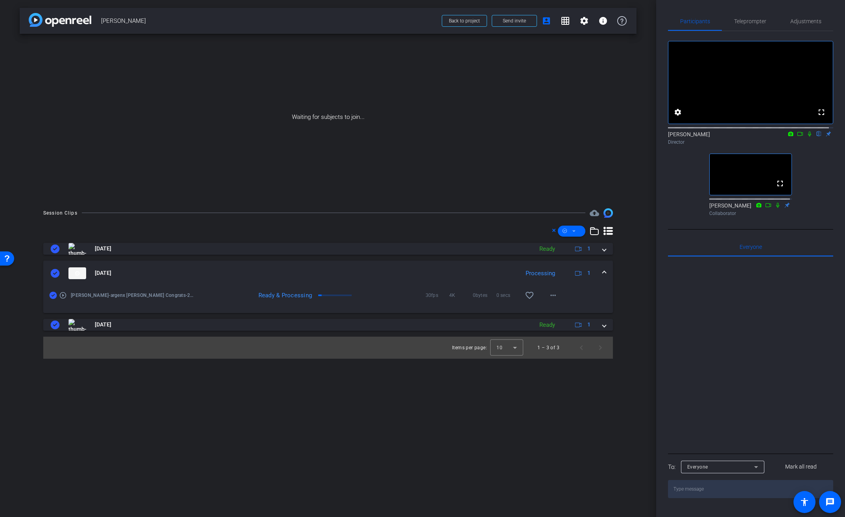
click at [606, 273] on mat-expansion-panel-header "[DATE] Processing 1" at bounding box center [328, 272] width 570 height 25
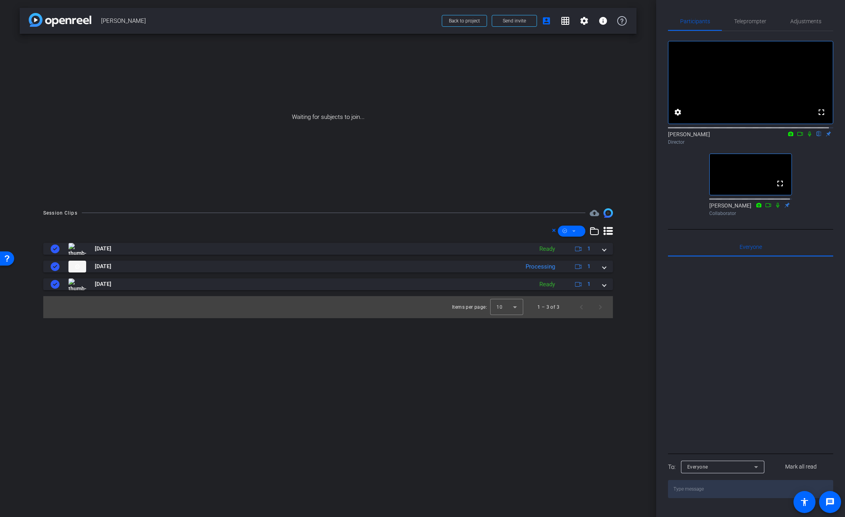
click at [819, 219] on div "fullscreen settings [PERSON_NAME] flip Director fullscreen [PERSON_NAME] Collab…" at bounding box center [750, 125] width 165 height 188
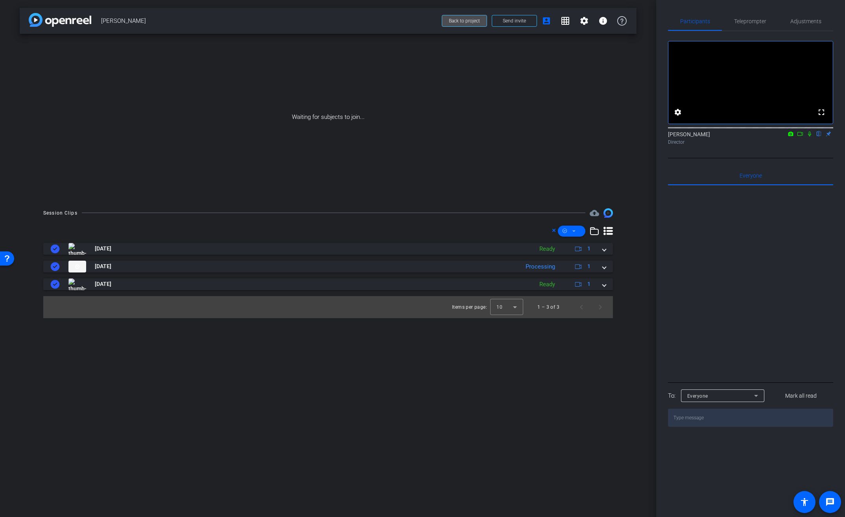
click at [456, 22] on span "Back to project" at bounding box center [464, 21] width 31 height 6
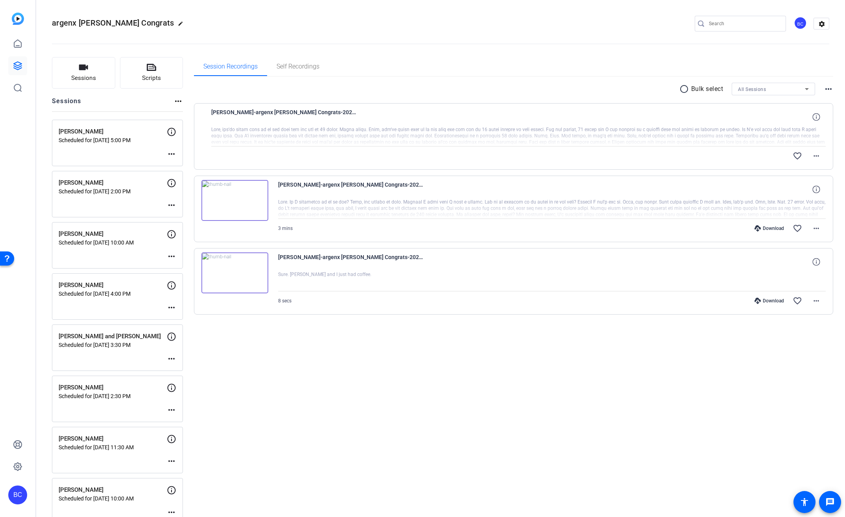
scroll to position [536, 0]
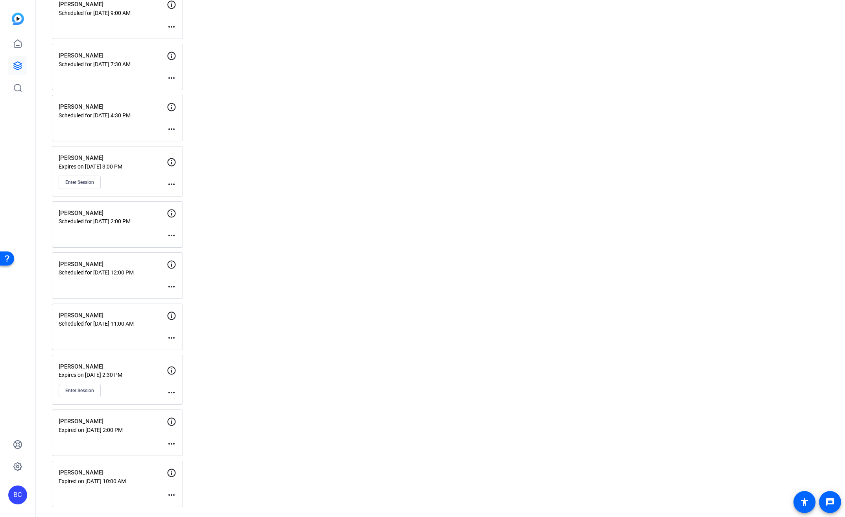
click at [19, 498] on div "BC" at bounding box center [17, 494] width 19 height 19
click at [106, 485] on mat-icon "logout" at bounding box center [104, 482] width 9 height 9
